Goal: Task Accomplishment & Management: Manage account settings

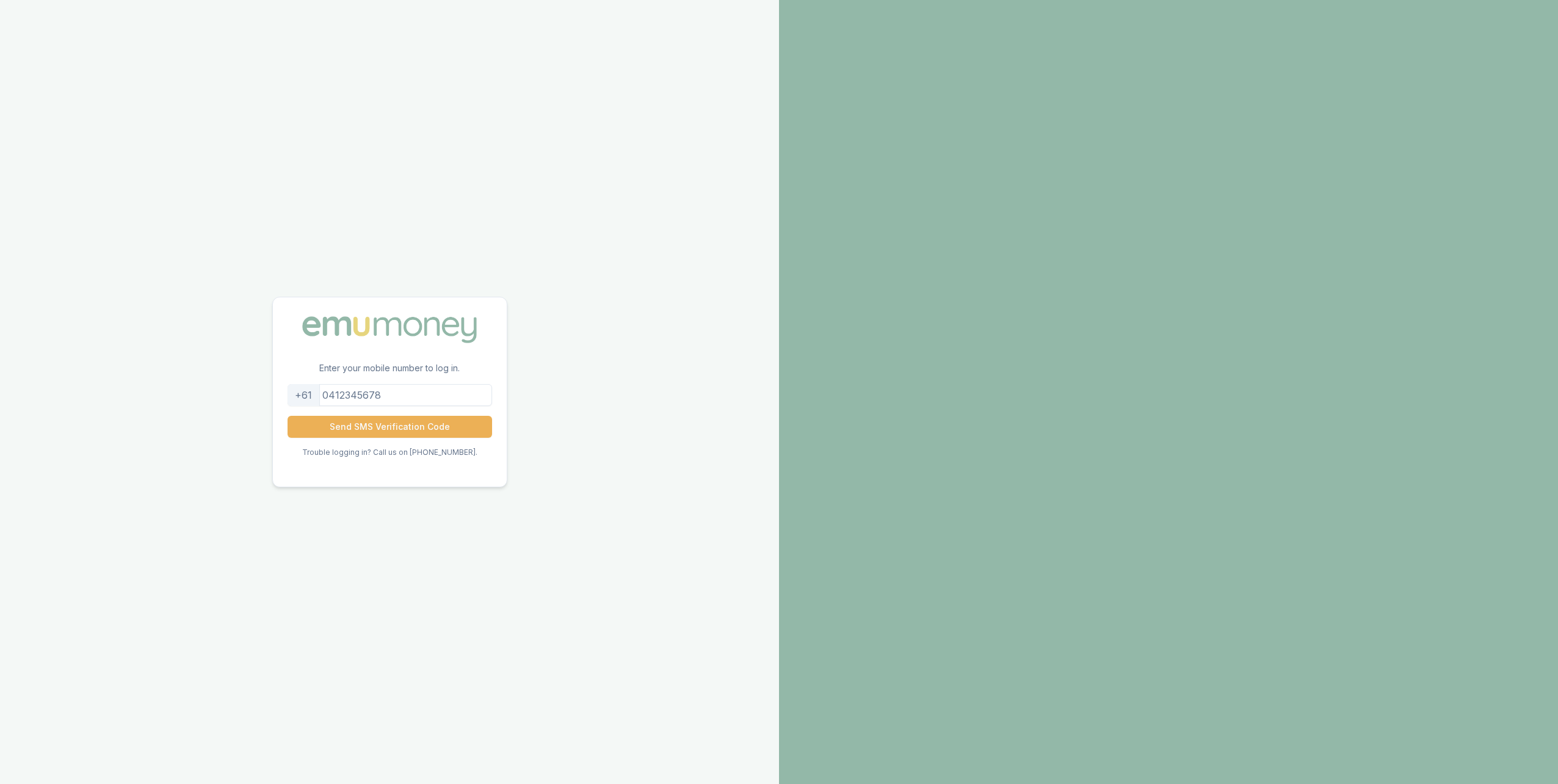
click at [376, 394] on input "tel" at bounding box center [390, 395] width 204 height 22
type input "0400175968"
click at [366, 429] on button "Send SMS Verification Code" at bounding box center [390, 426] width 204 height 22
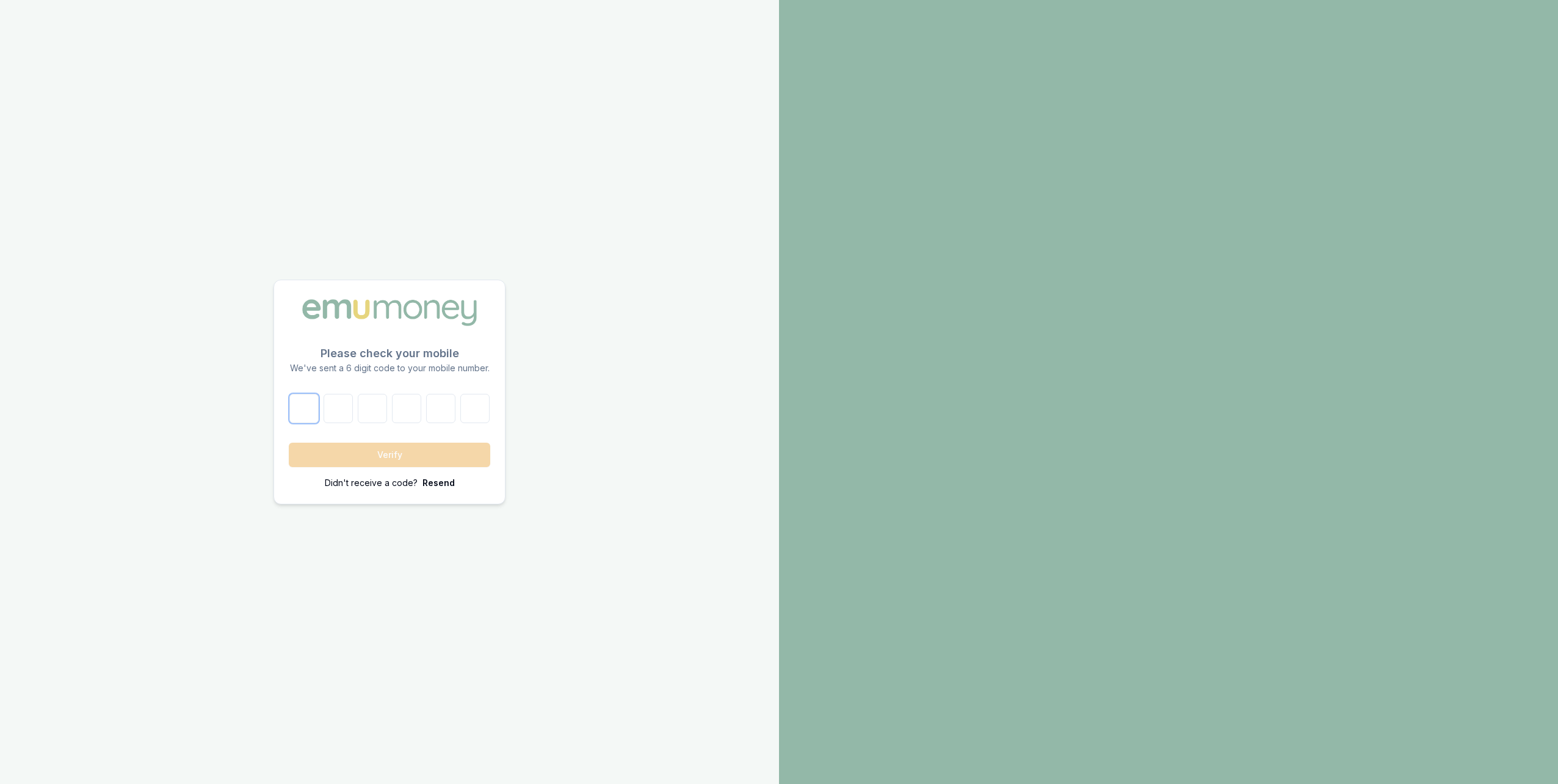
click at [307, 417] on input "number" at bounding box center [303, 408] width 29 height 29
type input "4"
type input "7"
type input "4"
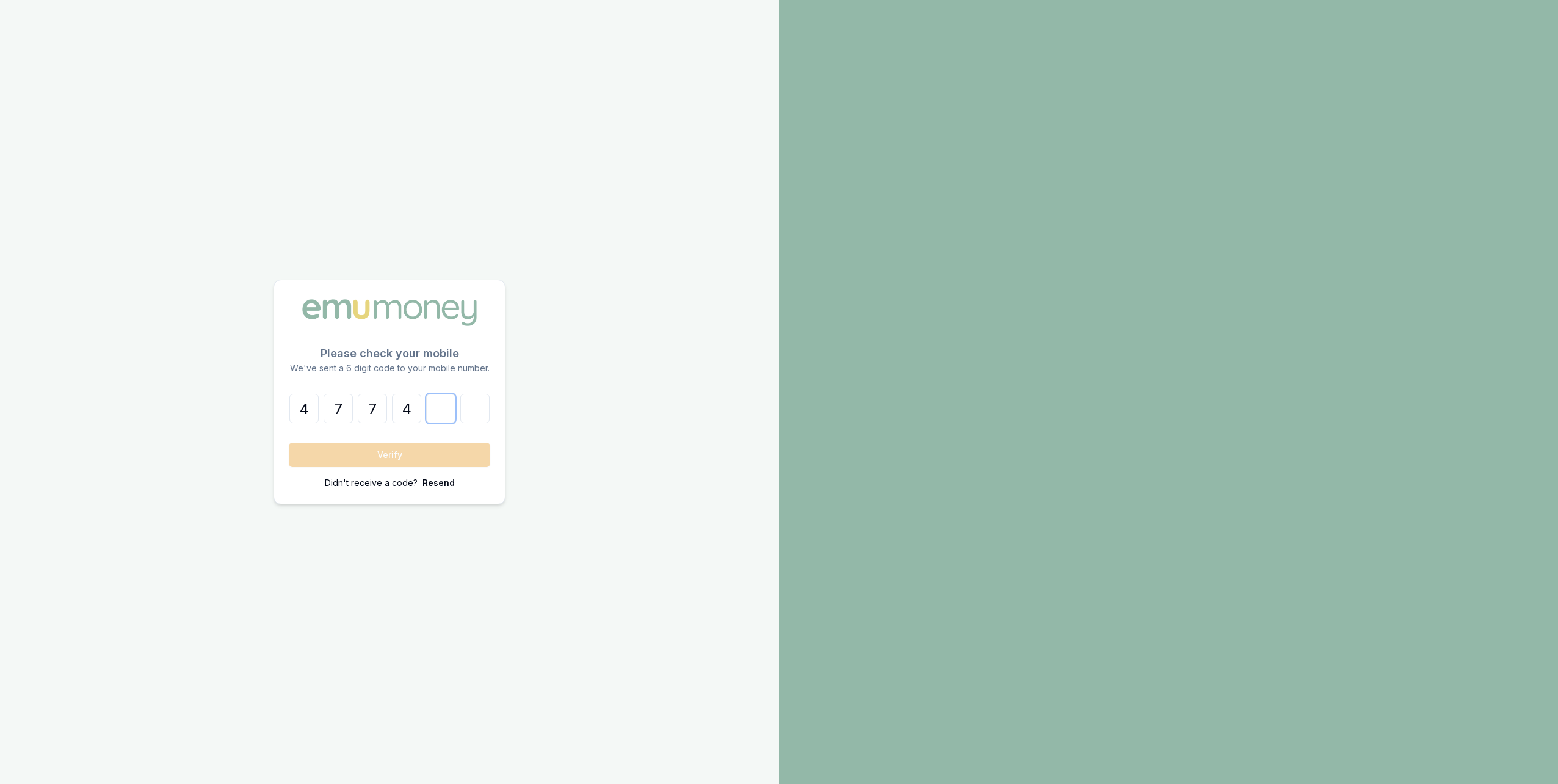
type input "1"
type input "4"
click at [387, 453] on button "Verify" at bounding box center [390, 455] width 202 height 25
